Goal: Information Seeking & Learning: Understand process/instructions

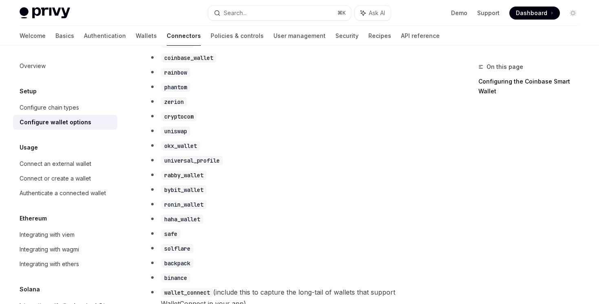
scroll to position [343, 0]
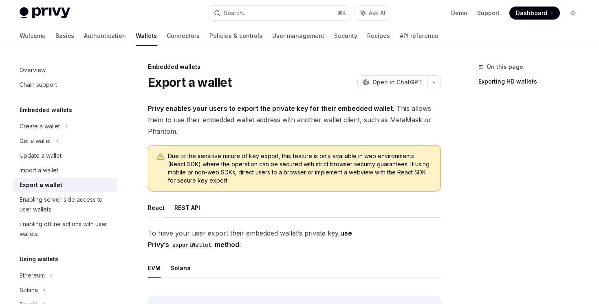
scroll to position [144, 0]
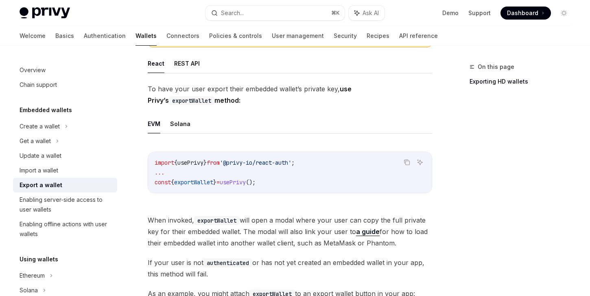
type textarea "*"
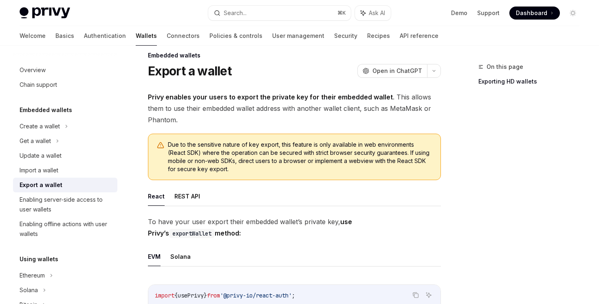
scroll to position [0, 0]
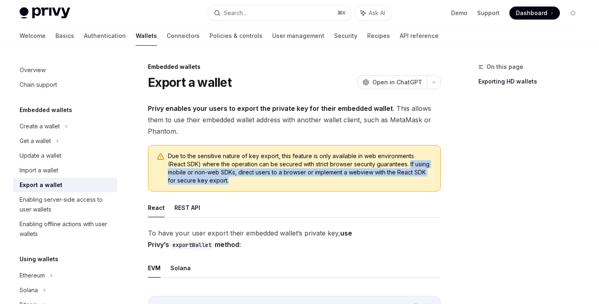
drag, startPoint x: 390, startPoint y: 163, endPoint x: 384, endPoint y: 185, distance: 22.8
click at [384, 185] on div "Due to the sensitive nature of key export, this feature is only available in we…" at bounding box center [294, 168] width 293 height 46
copy span "If using mobile or non-web SDKs, direct users to a browser or implement a webvi…"
click at [334, 180] on span "Due to the sensitive nature of key export, this feature is only available in we…" at bounding box center [300, 168] width 264 height 33
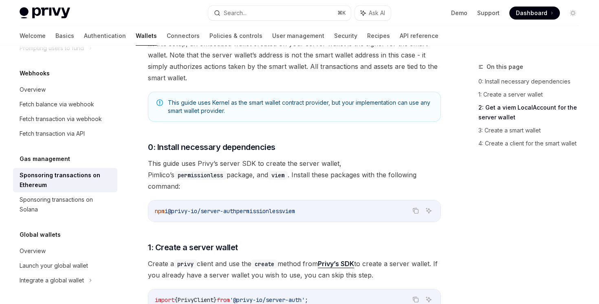
scroll to position [626, 0]
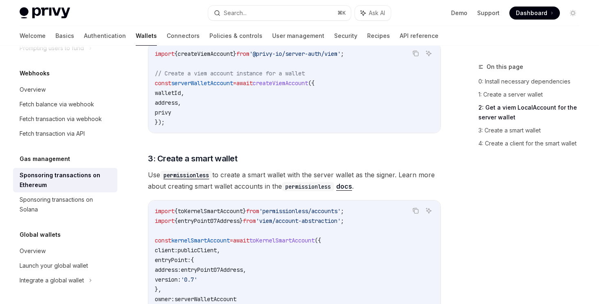
click at [184, 171] on code "permissionless" at bounding box center [186, 175] width 52 height 9
